Goal: Task Accomplishment & Management: Complete application form

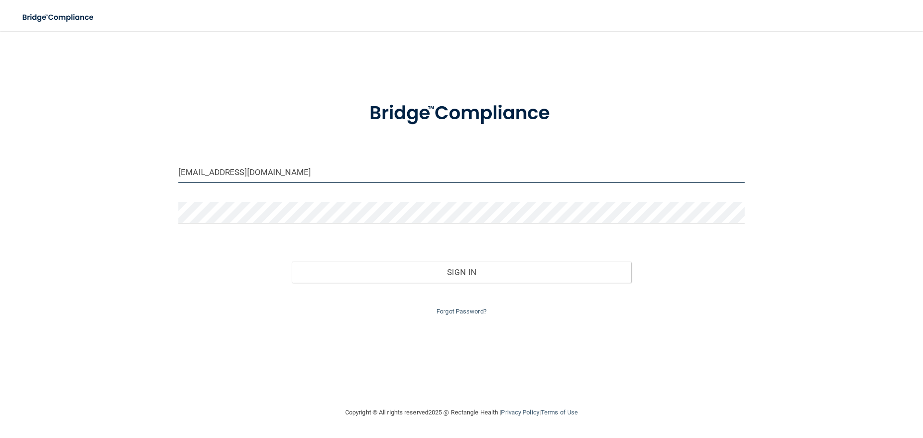
click at [352, 172] on input "[EMAIL_ADDRESS][DOMAIN_NAME]" at bounding box center [461, 173] width 566 height 22
paste input "52paulabh"
type input "[EMAIL_ADDRESS][DOMAIN_NAME]"
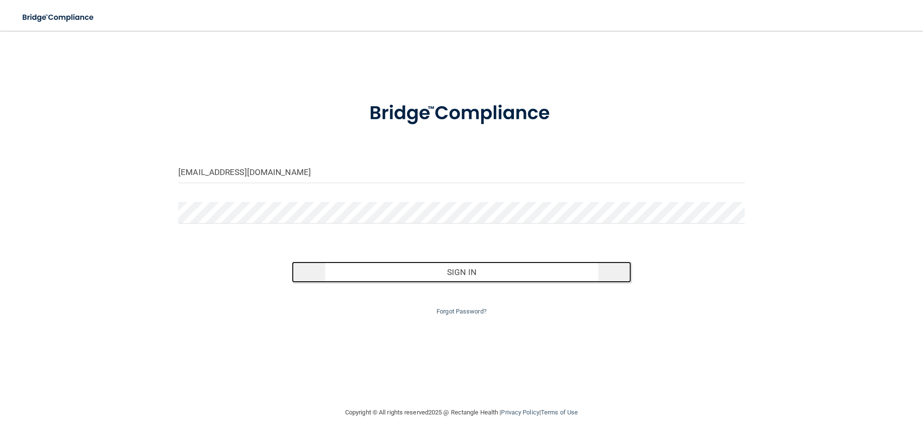
click at [400, 279] on button "Sign In" at bounding box center [462, 271] width 340 height 21
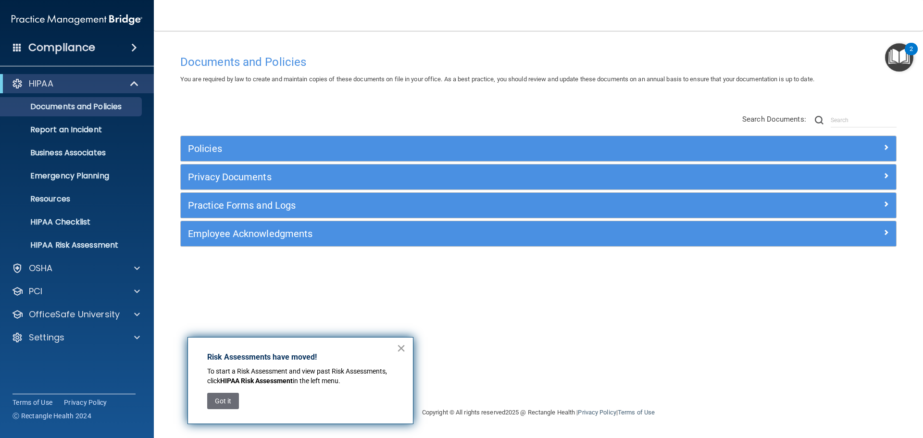
click at [399, 347] on button "×" at bounding box center [401, 347] width 9 height 15
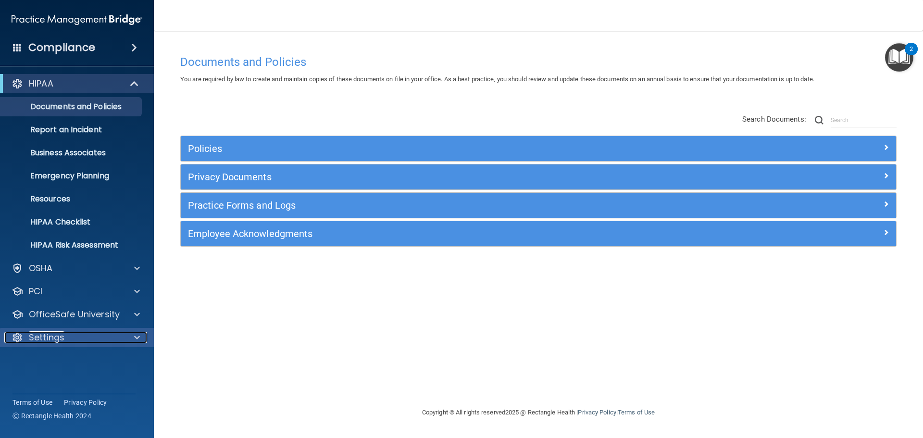
click at [133, 335] on div at bounding box center [136, 338] width 24 height 12
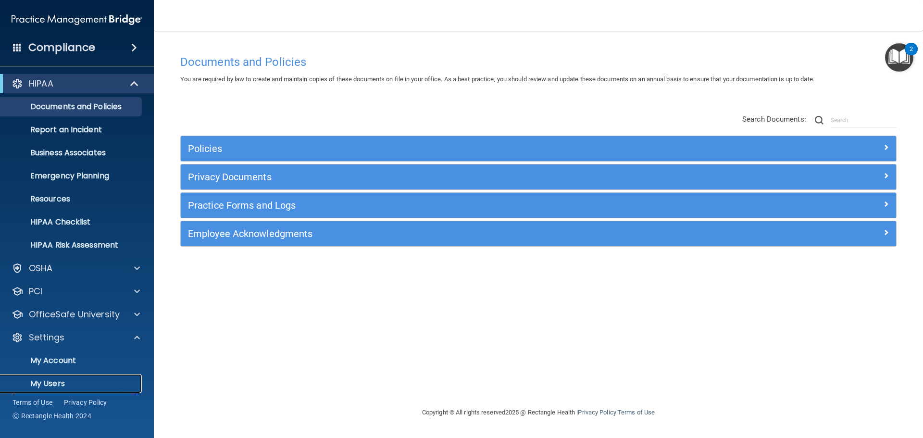
click at [44, 387] on p "My Users" at bounding box center [71, 384] width 131 height 10
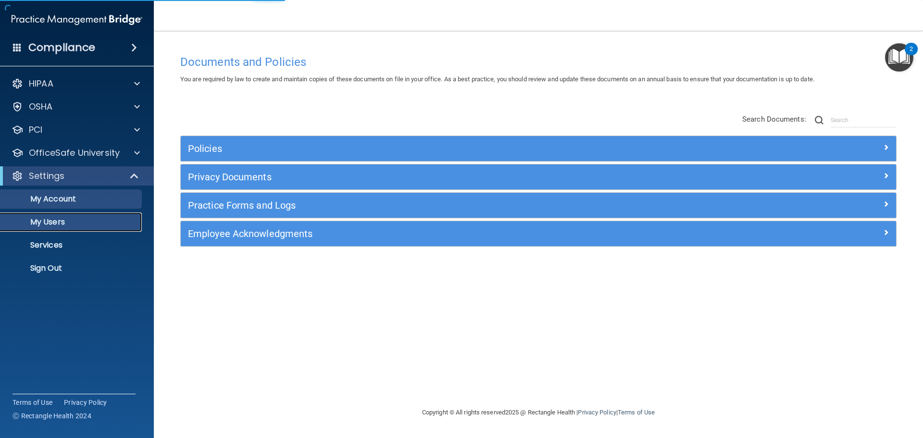
select select "20"
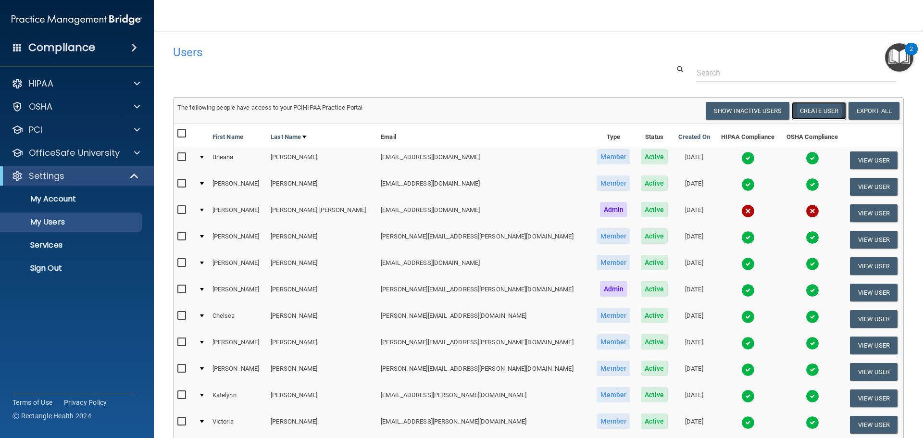
click at [816, 111] on button "Create User" at bounding box center [819, 111] width 54 height 18
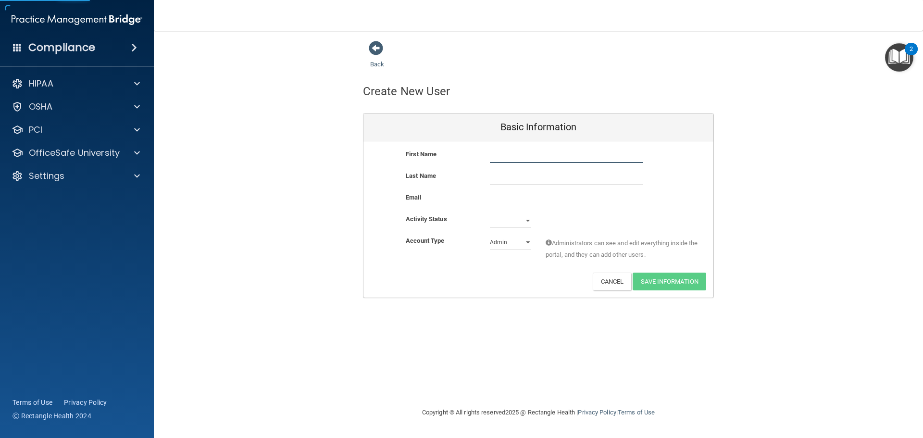
click at [546, 155] on input "text" at bounding box center [566, 156] width 153 height 14
click at [502, 155] on input "text" at bounding box center [566, 156] width 153 height 14
type input "Taryn"
click at [502, 179] on input "text" at bounding box center [566, 177] width 153 height 14
type input "[PERSON_NAME]"
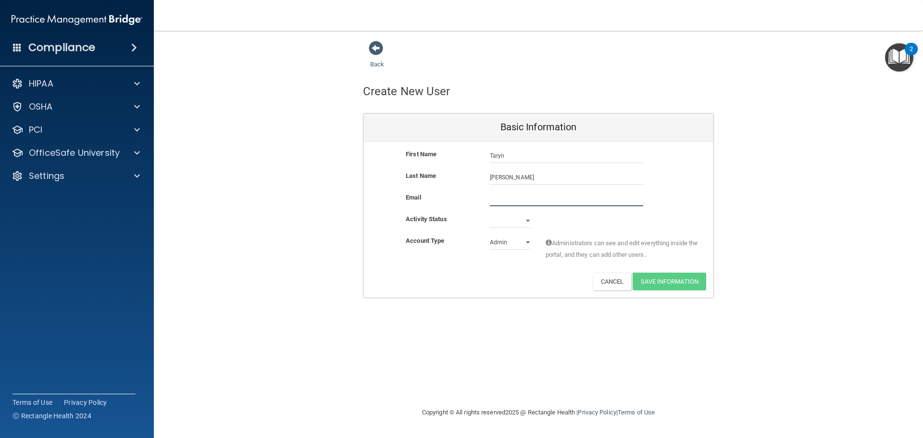
click at [538, 198] on input "email" at bounding box center [566, 199] width 153 height 14
paste input "[EMAIL_ADDRESS][PERSON_NAME][DOMAIN_NAME]"
type input "[EMAIL_ADDRESS][PERSON_NAME][DOMAIN_NAME]"
click at [508, 223] on select "Active Inactive" at bounding box center [510, 222] width 41 height 14
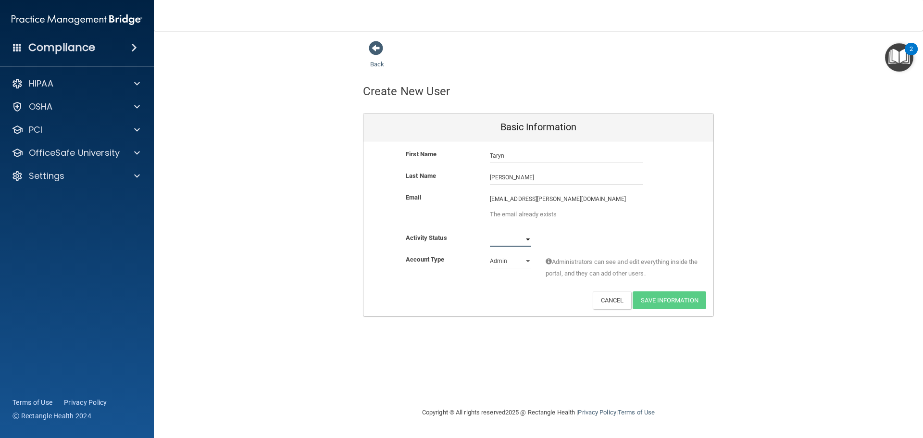
select select "active"
click at [490, 232] on select "Active Inactive" at bounding box center [510, 239] width 41 height 14
click at [528, 260] on select "Admin Member" at bounding box center [510, 261] width 41 height 14
select select "practice_member"
click at [490, 254] on select "Admin Member" at bounding box center [510, 261] width 41 height 14
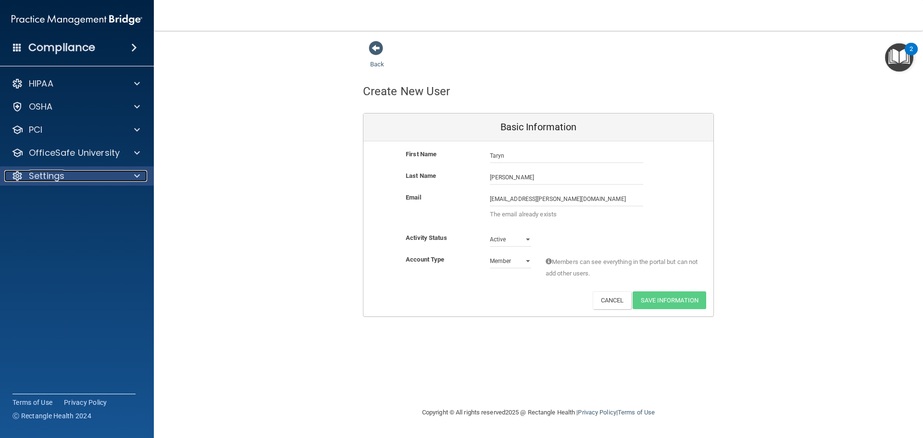
click at [78, 175] on div "Settings" at bounding box center [63, 176] width 119 height 12
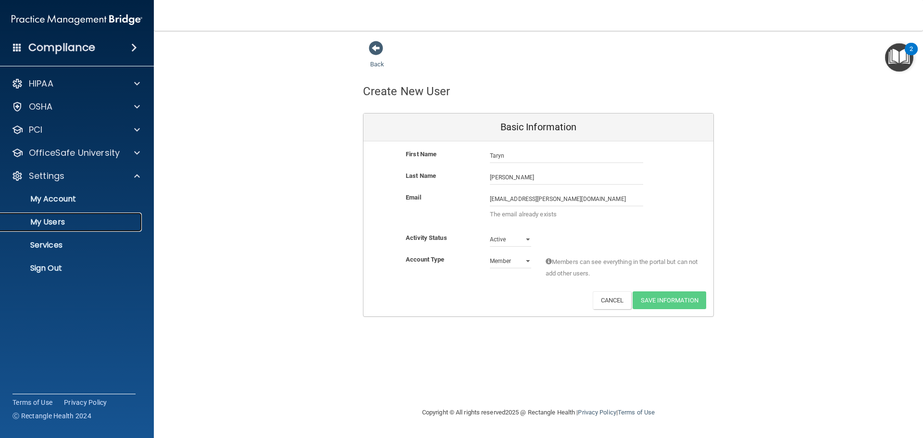
click at [50, 218] on p "My Users" at bounding box center [71, 222] width 131 height 10
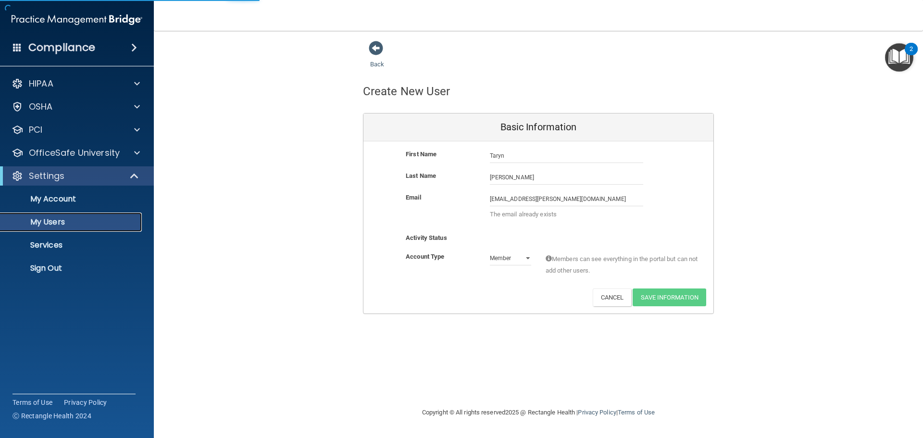
select select "20"
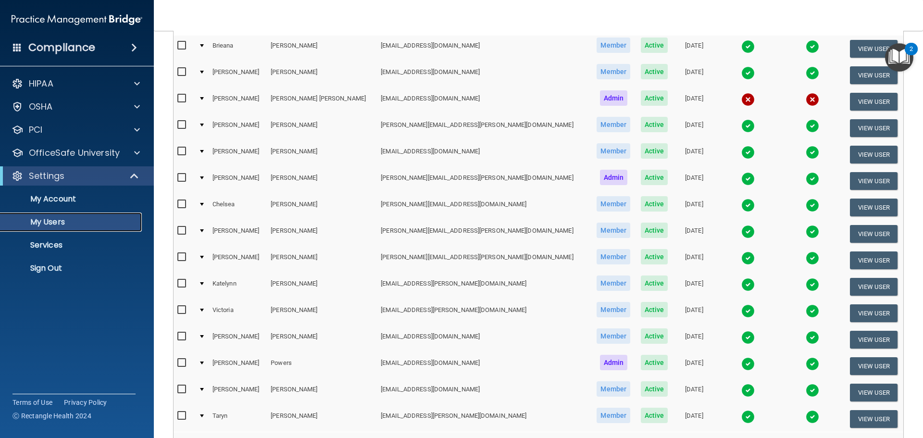
scroll to position [225, 0]
